Goal: Transaction & Acquisition: Purchase product/service

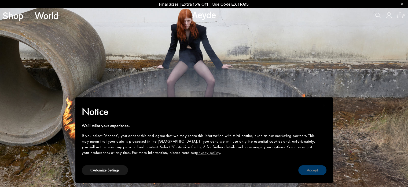
click at [310, 172] on button "Accept" at bounding box center [312, 170] width 28 height 10
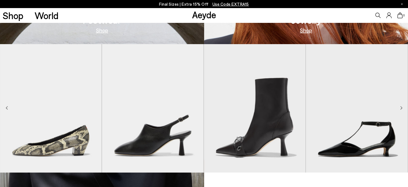
scroll to position [320, 0]
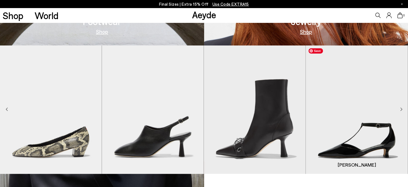
click at [406, 110] on img "4 / 9" at bounding box center [357, 109] width 102 height 128
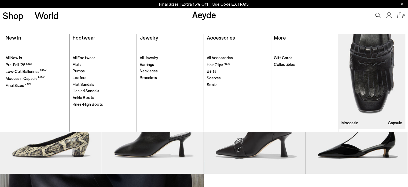
click at [15, 18] on link "Shop" at bounding box center [13, 15] width 21 height 9
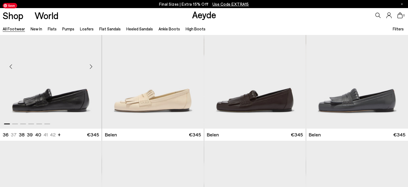
scroll to position [114, 0]
